Goal: Task Accomplishment & Management: Complete application form

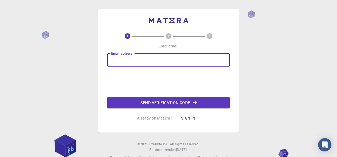
click at [132, 62] on input "Email address" at bounding box center [168, 59] width 122 height 13
type input "[EMAIL_ADDRESS][DOMAIN_NAME]"
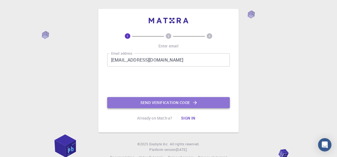
click at [140, 103] on button "Send verification code" at bounding box center [168, 102] width 122 height 11
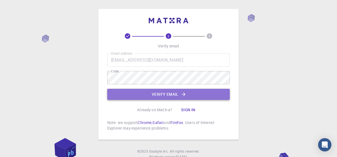
click at [164, 95] on button "Verify email" at bounding box center [168, 94] width 122 height 11
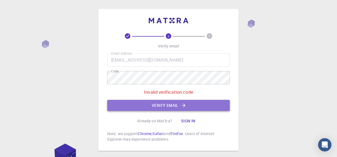
click at [185, 110] on button "Verify email" at bounding box center [168, 105] width 122 height 11
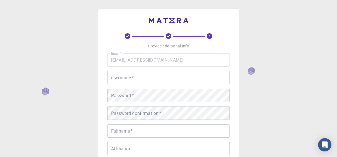
click at [145, 85] on div "Email   * imamabdurrahman44@gmail.com Email   * username   * username   * Passw…" at bounding box center [168, 129] width 122 height 153
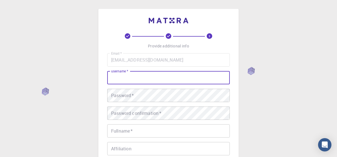
click at [141, 78] on input "username   *" at bounding box center [168, 77] width 122 height 13
type input "AbdurRahaman"
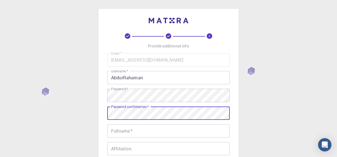
scroll to position [38, 0]
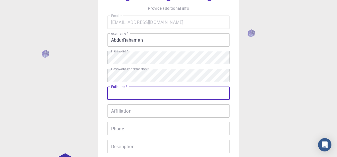
click at [147, 96] on input "Fullname   *" at bounding box center [168, 93] width 122 height 13
type input "ABDURRAHMAN IMAM"
type input "+2348065848409"
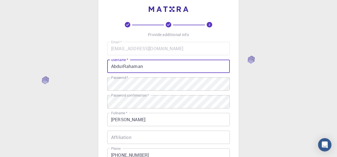
drag, startPoint x: 149, startPoint y: 66, endPoint x: 105, endPoint y: 70, distance: 43.5
click at [105, 70] on div "3 Provide additional info Email   * imamabdurrahman44@gmail.com Email   * usern…" at bounding box center [168, 116] width 140 height 238
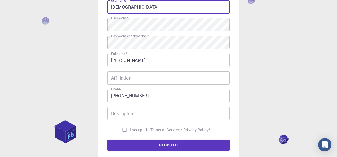
scroll to position [71, 0]
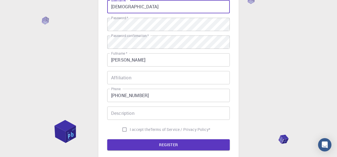
type input "Imam"
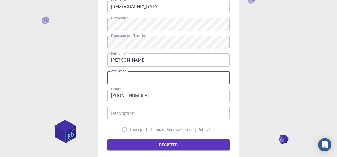
click at [138, 77] on input "Affiliation" at bounding box center [168, 77] width 122 height 13
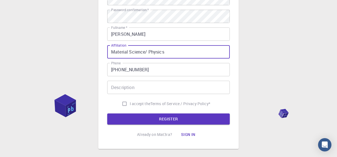
scroll to position [98, 0]
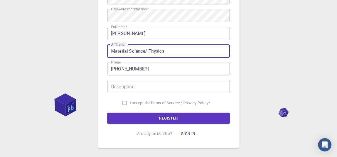
type input "Material Science/ Physics"
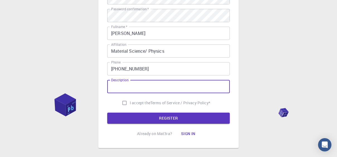
click at [128, 88] on input "Description" at bounding box center [168, 86] width 122 height 13
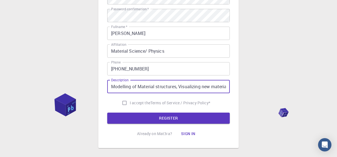
type input "Modelling of Material structures, Visualizing new materials"
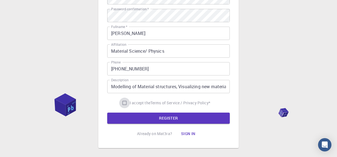
click at [124, 104] on input "I accept the Terms of Service / Privacy Policy *" at bounding box center [124, 103] width 11 height 11
checkbox input "true"
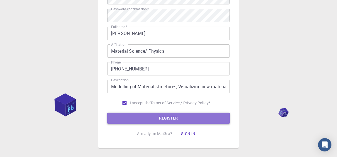
click at [165, 118] on button "REGISTER" at bounding box center [168, 118] width 122 height 11
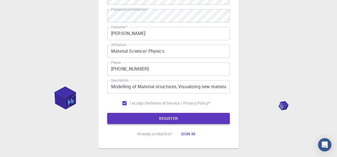
drag, startPoint x: 283, startPoint y: 108, endPoint x: 194, endPoint y: 116, distance: 89.1
click at [194, 116] on div "3 Provide additional info Email   * imamabdurrahman44@gmail.com Email   * usern…" at bounding box center [168, 36] width 337 height 297
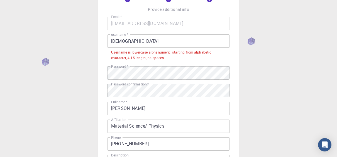
scroll to position [36, 0]
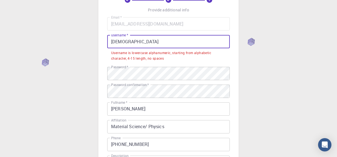
click at [140, 42] on input "Imam" at bounding box center [168, 41] width 122 height 13
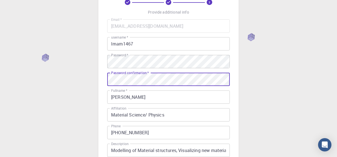
scroll to position [126, 0]
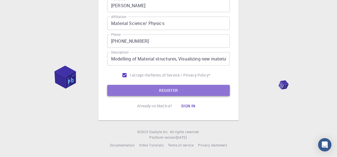
click at [136, 89] on button "REGISTER" at bounding box center [168, 90] width 122 height 11
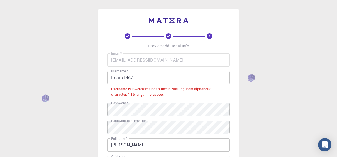
scroll to position [27, 0]
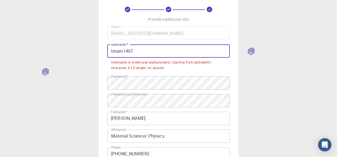
click at [112, 53] on input "Imam1467" at bounding box center [168, 50] width 122 height 13
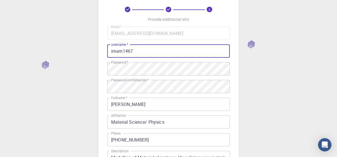
scroll to position [126, 0]
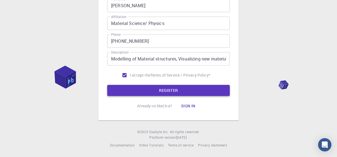
type input "imam1467"
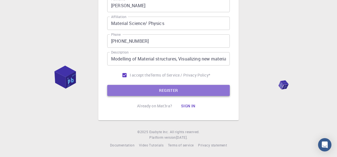
click at [124, 94] on button "REGISTER" at bounding box center [168, 90] width 122 height 11
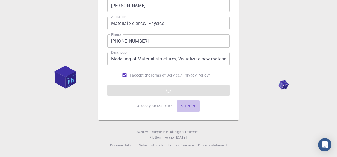
click at [190, 102] on button "Sign in" at bounding box center [187, 106] width 23 height 11
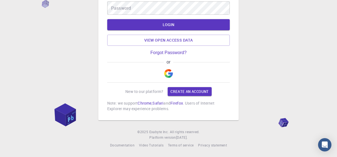
scroll to position [42, 0]
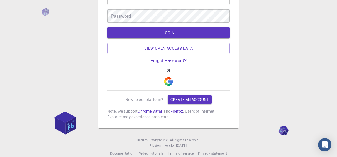
type input "imam1467"
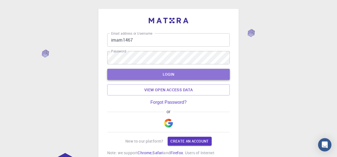
click at [169, 73] on button "LOGIN" at bounding box center [168, 74] width 122 height 11
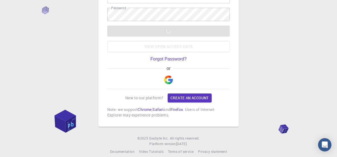
scroll to position [50, 0]
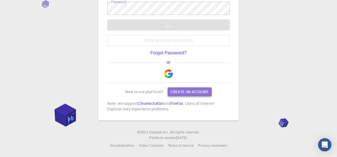
click at [191, 96] on link "Create an account" at bounding box center [189, 92] width 44 height 9
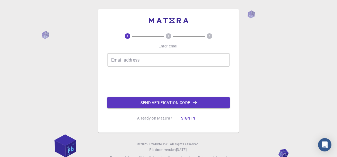
click at [185, 118] on button "Sign in" at bounding box center [187, 118] width 23 height 11
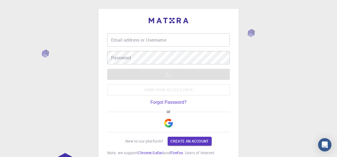
type input "imam1467"
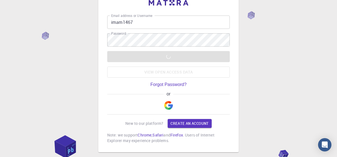
scroll to position [16, 0]
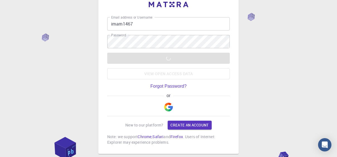
click at [72, 57] on div "Email address or Username imam1467 Email address or Username Password Password …" at bounding box center [168, 87] width 337 height 207
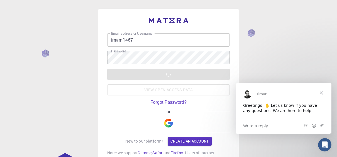
scroll to position [0, 0]
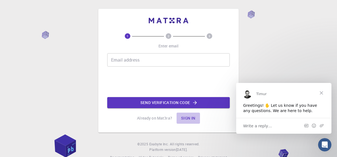
click at [185, 120] on button "Sign in" at bounding box center [187, 118] width 23 height 11
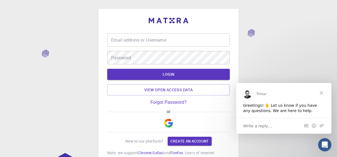
type input "imam1467"
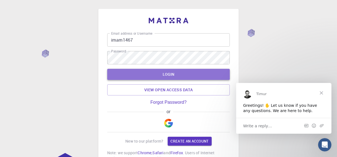
click at [159, 76] on button "LOGIN" at bounding box center [168, 74] width 122 height 11
